Goal: Navigation & Orientation: Find specific page/section

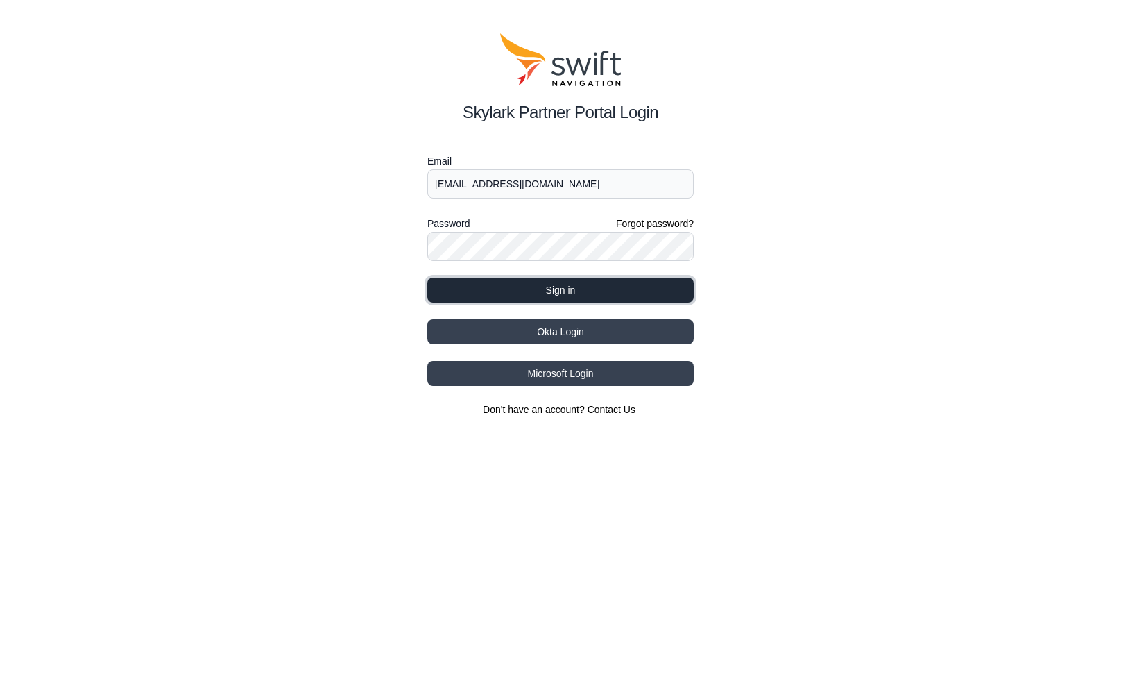
click at [526, 278] on button "Sign in" at bounding box center [560, 290] width 266 height 25
drag, startPoint x: 558, startPoint y: 183, endPoint x: 473, endPoint y: 93, distance: 124.2
click at [558, 183] on input "[EMAIL_ADDRESS][DOMAIN_NAME]" at bounding box center [560, 183] width 266 height 29
click at [513, 287] on button "Sign in" at bounding box center [560, 290] width 266 height 25
click at [553, 293] on button "Sign in" at bounding box center [560, 290] width 266 height 25
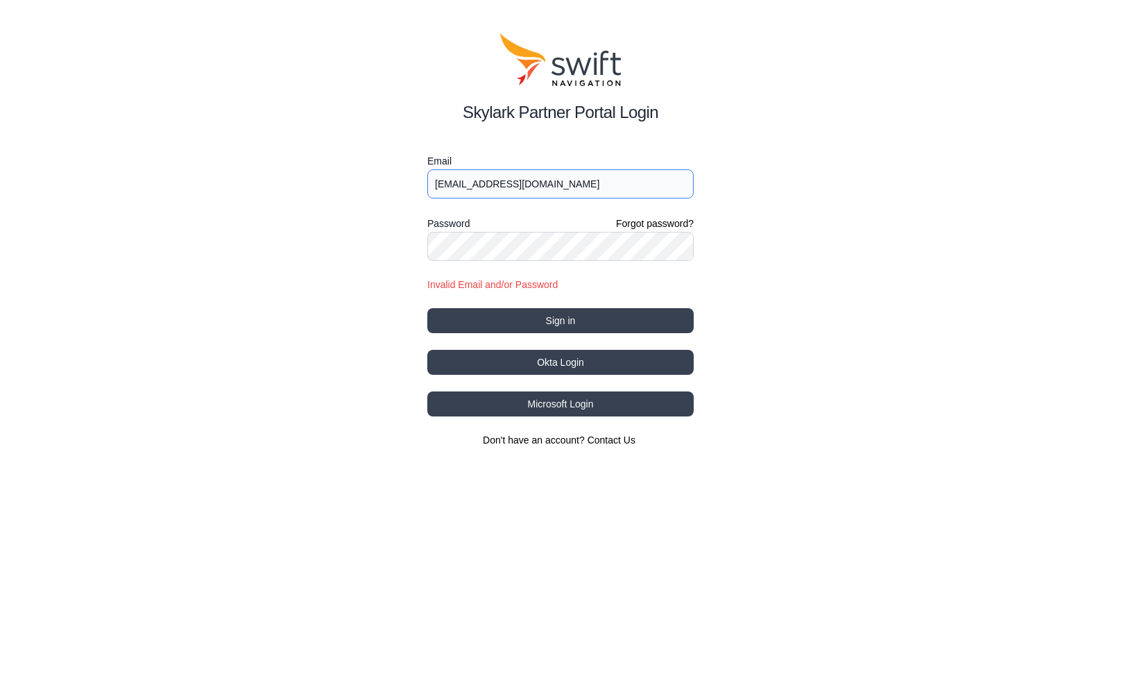
click at [556, 182] on input "joelp@intermtnsales.com" at bounding box center [560, 183] width 266 height 29
type input "joelp@intermtnsales.com"
click at [427, 308] on button "Sign in" at bounding box center [560, 320] width 266 height 25
click at [372, 249] on div "Skylark Partner Portal Login Email joelp@intermtnsales.com Password Forgot pass…" at bounding box center [560, 240] width 1121 height 480
click at [584, 309] on button "Sign in" at bounding box center [560, 320] width 266 height 25
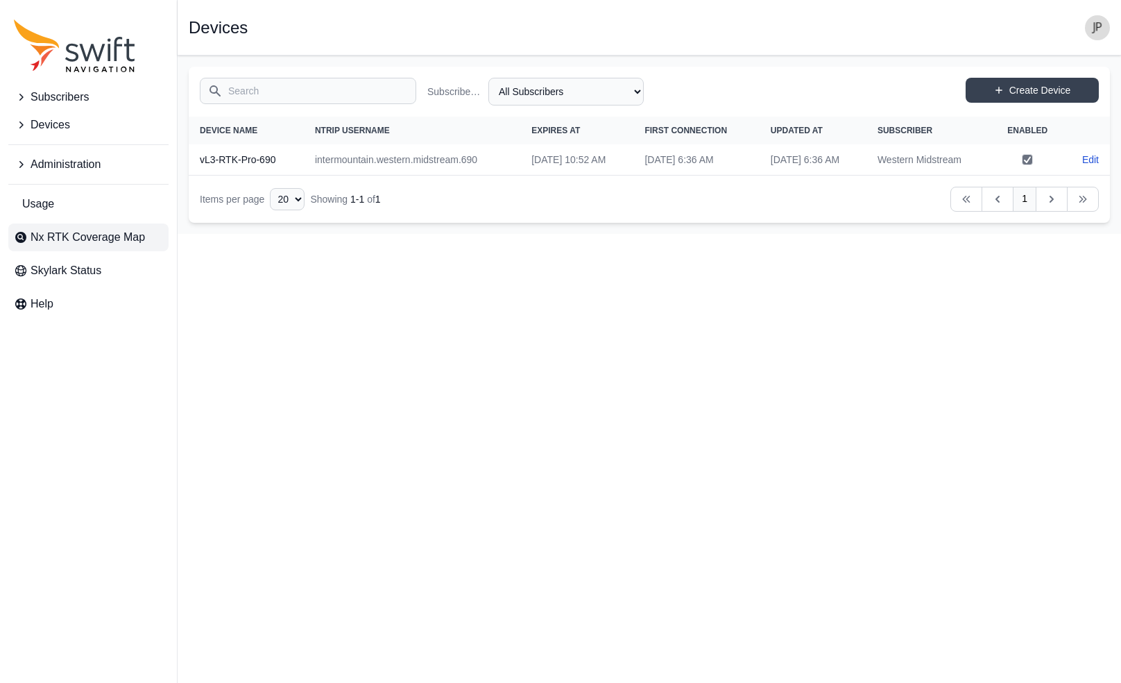
click at [49, 236] on span "Nx RTK Coverage Map" at bounding box center [88, 237] width 114 height 17
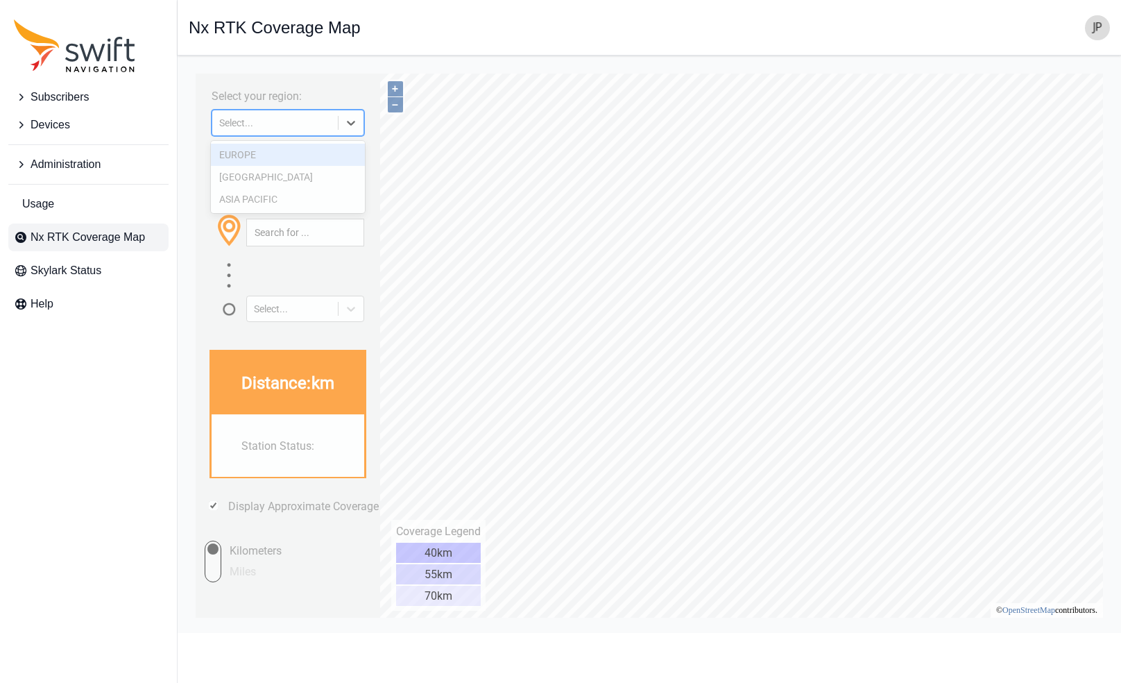
click at [348, 121] on icon at bounding box center [351, 123] width 8 height 5
click at [300, 128] on div "Select..." at bounding box center [275, 122] width 112 height 11
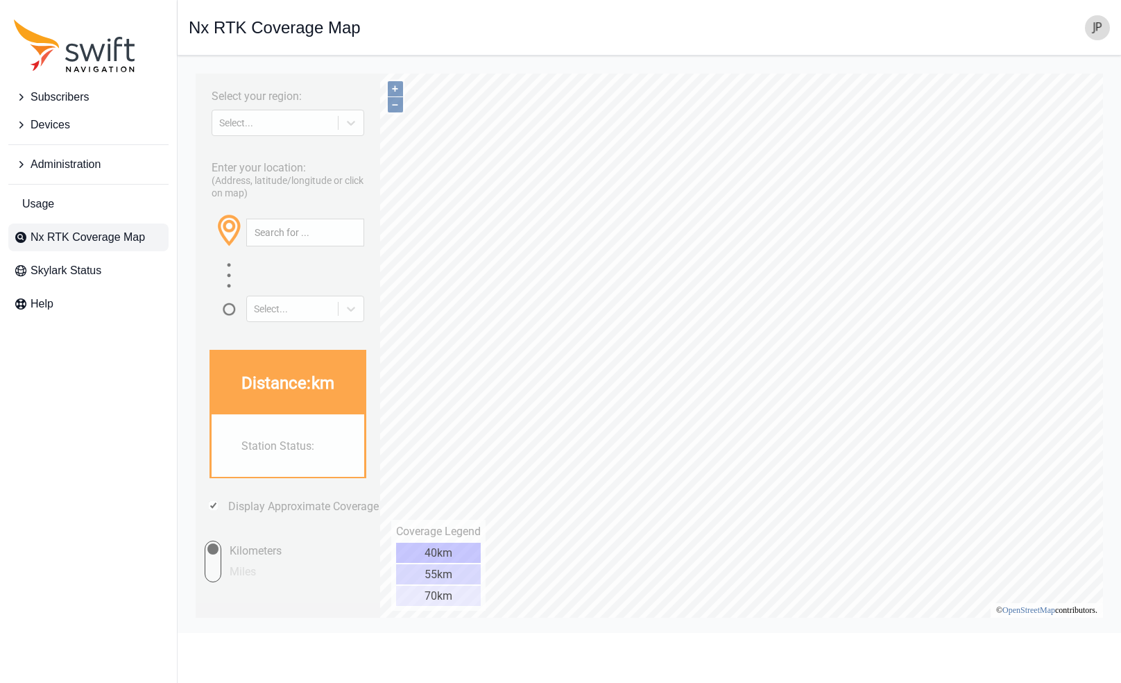
click at [274, 178] on label "(Address, latitude/longitude or click on map)" at bounding box center [288, 187] width 152 height 24
click at [294, 122] on div "Select..." at bounding box center [275, 122] width 112 height 11
click at [284, 175] on div "[GEOGRAPHIC_DATA]" at bounding box center [288, 177] width 154 height 22
